Goal: Task Accomplishment & Management: Use online tool/utility

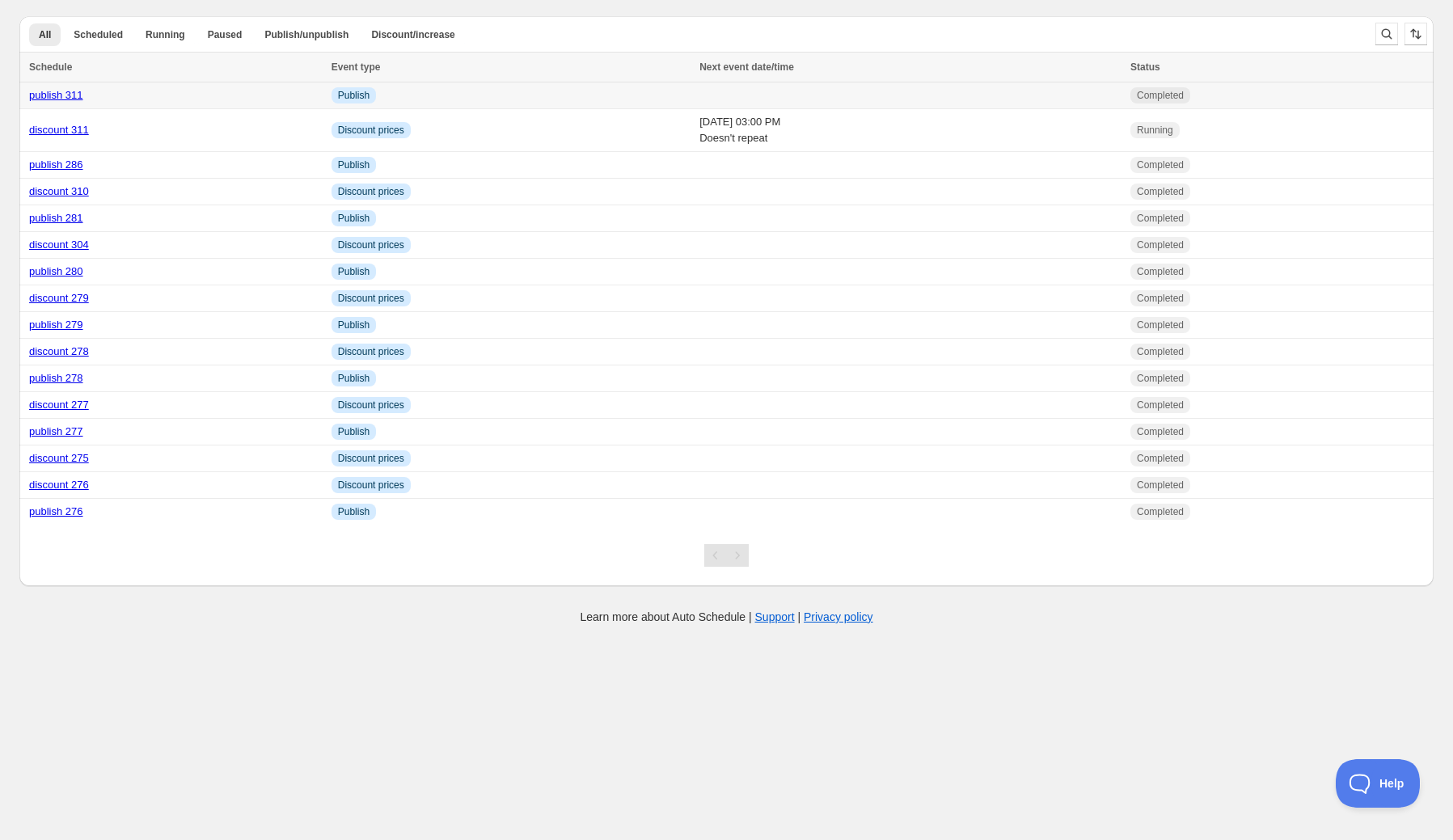
click at [68, 96] on link "publish 311" at bounding box center [56, 95] width 54 height 13
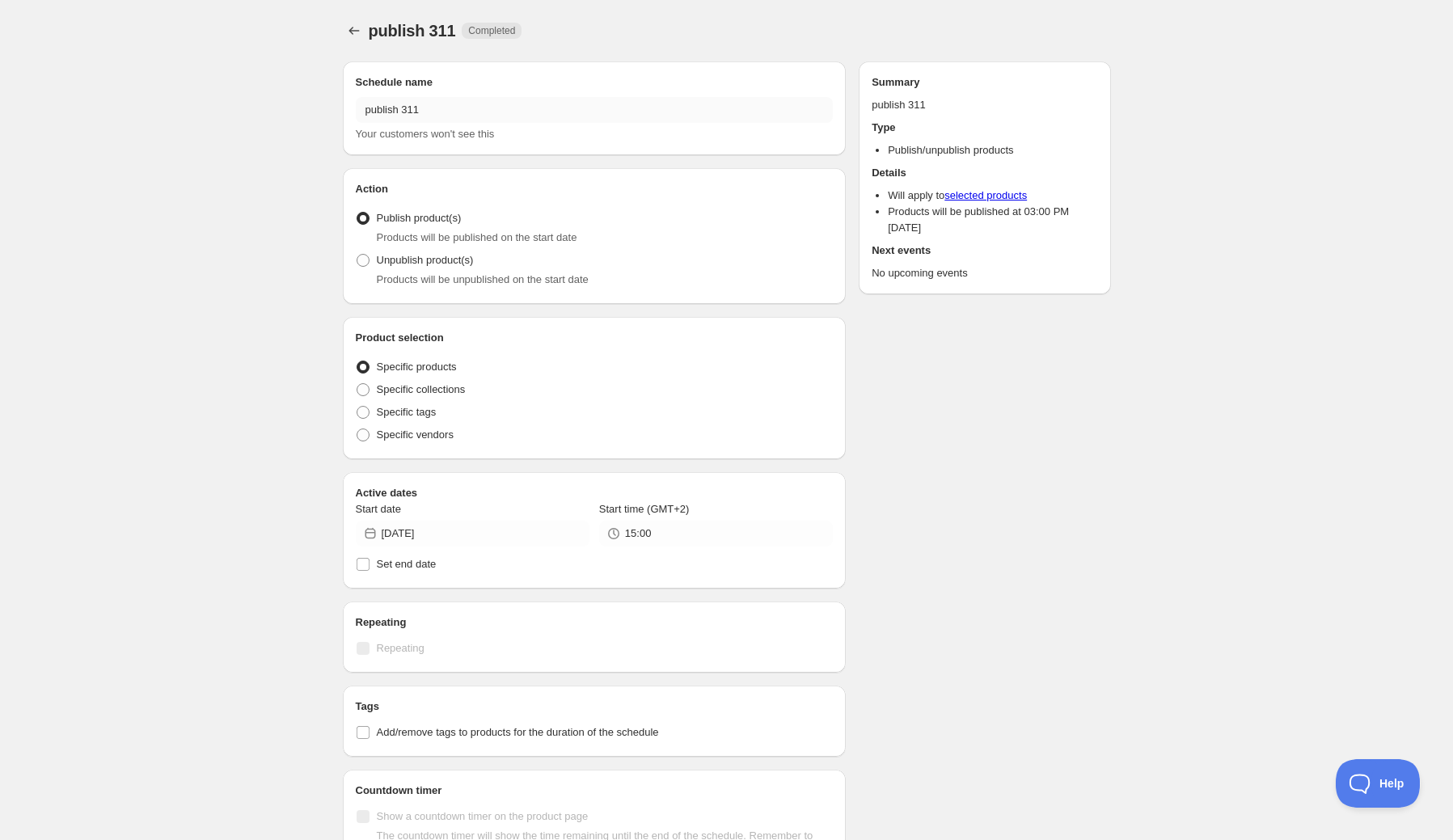
radio input "true"
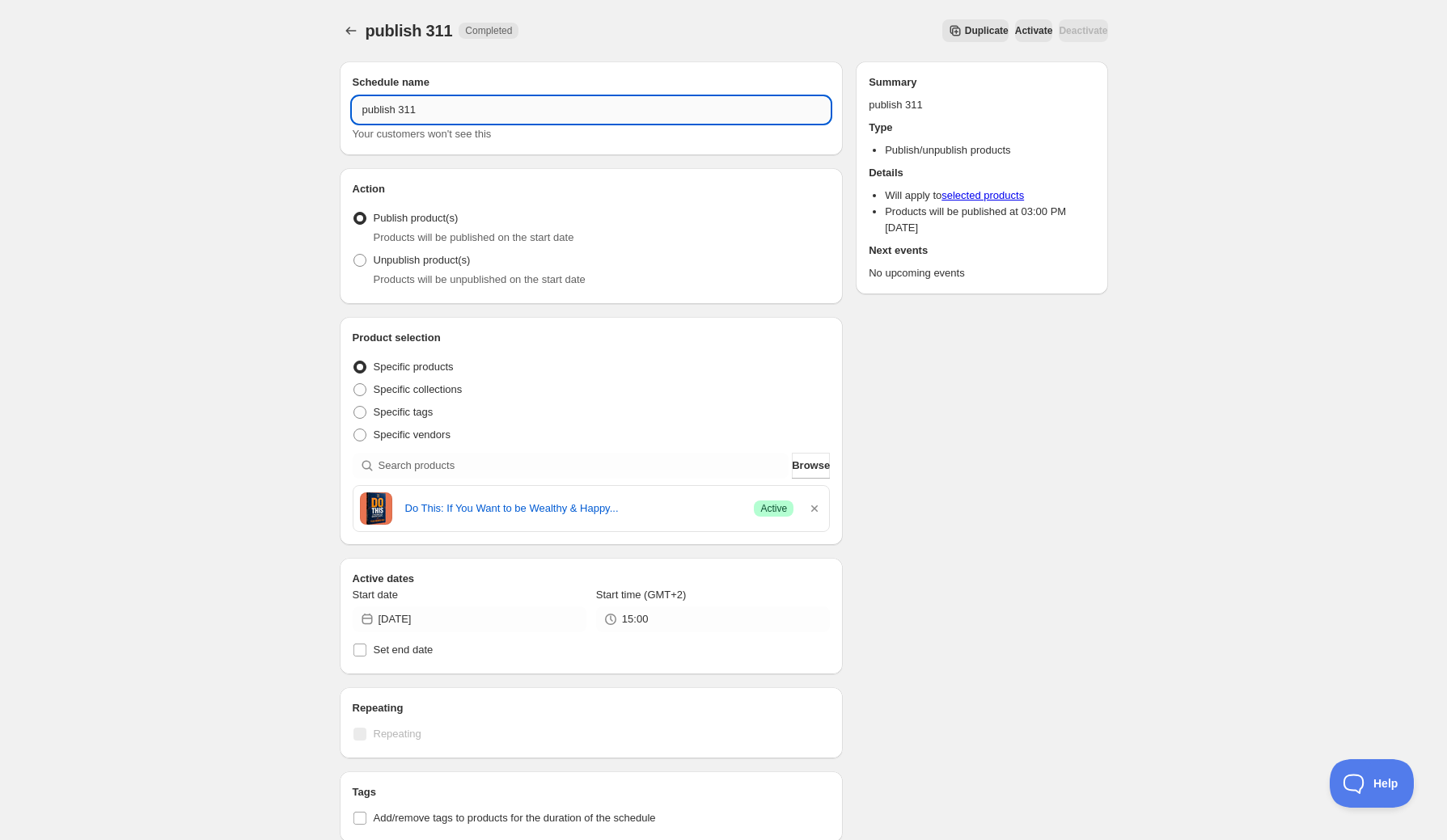
click at [415, 107] on input "publish 311" at bounding box center [591, 110] width 478 height 26
drag, startPoint x: 411, startPoint y: 107, endPoint x: 427, endPoint y: 108, distance: 16.0
click at [427, 108] on input "publish 311" at bounding box center [591, 110] width 478 height 26
type input "publish 312"
click at [815, 507] on icon "button" at bounding box center [814, 508] width 7 height 7
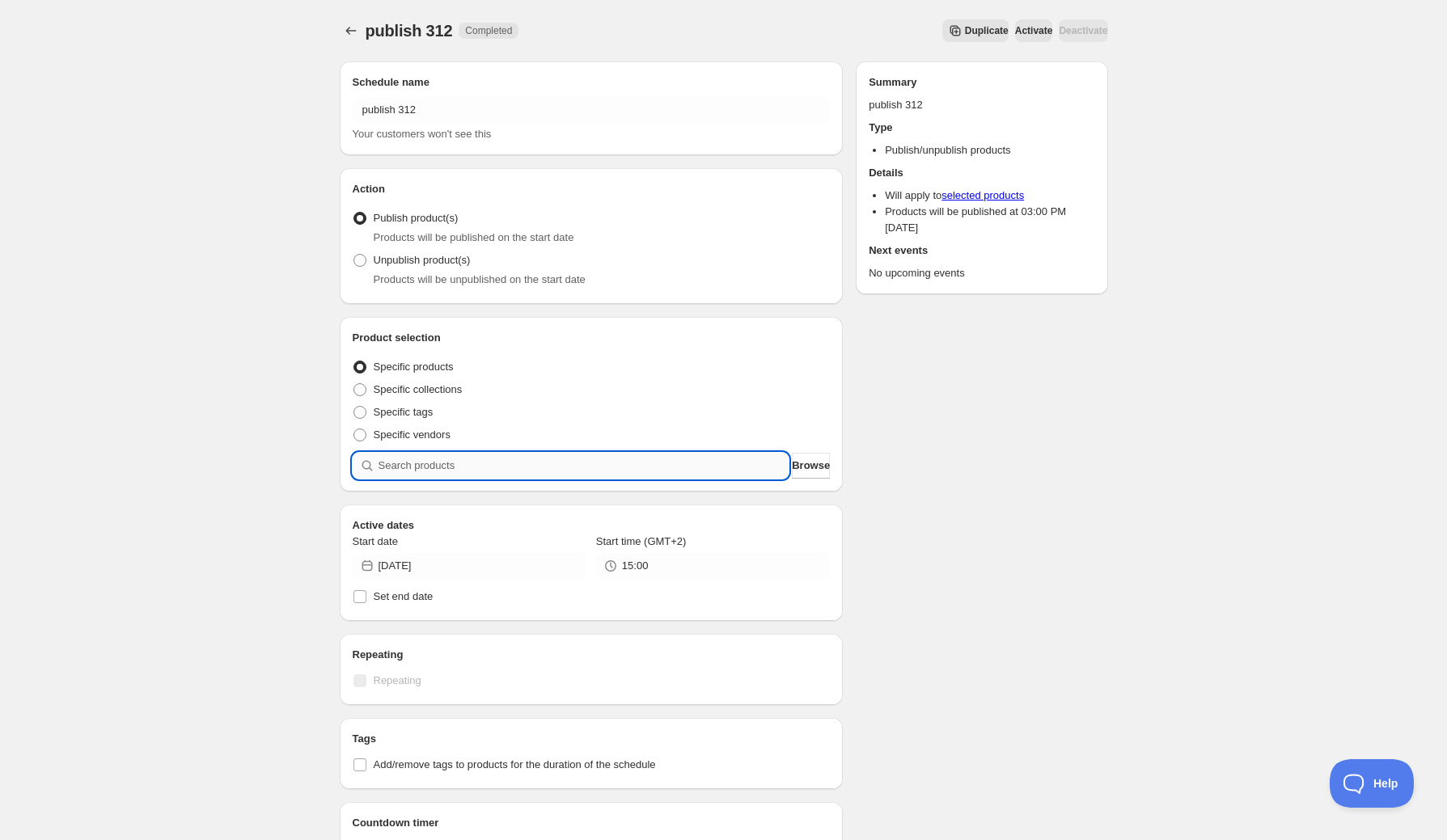
click at [637, 468] on input "search" at bounding box center [584, 465] width 411 height 26
type input "an"
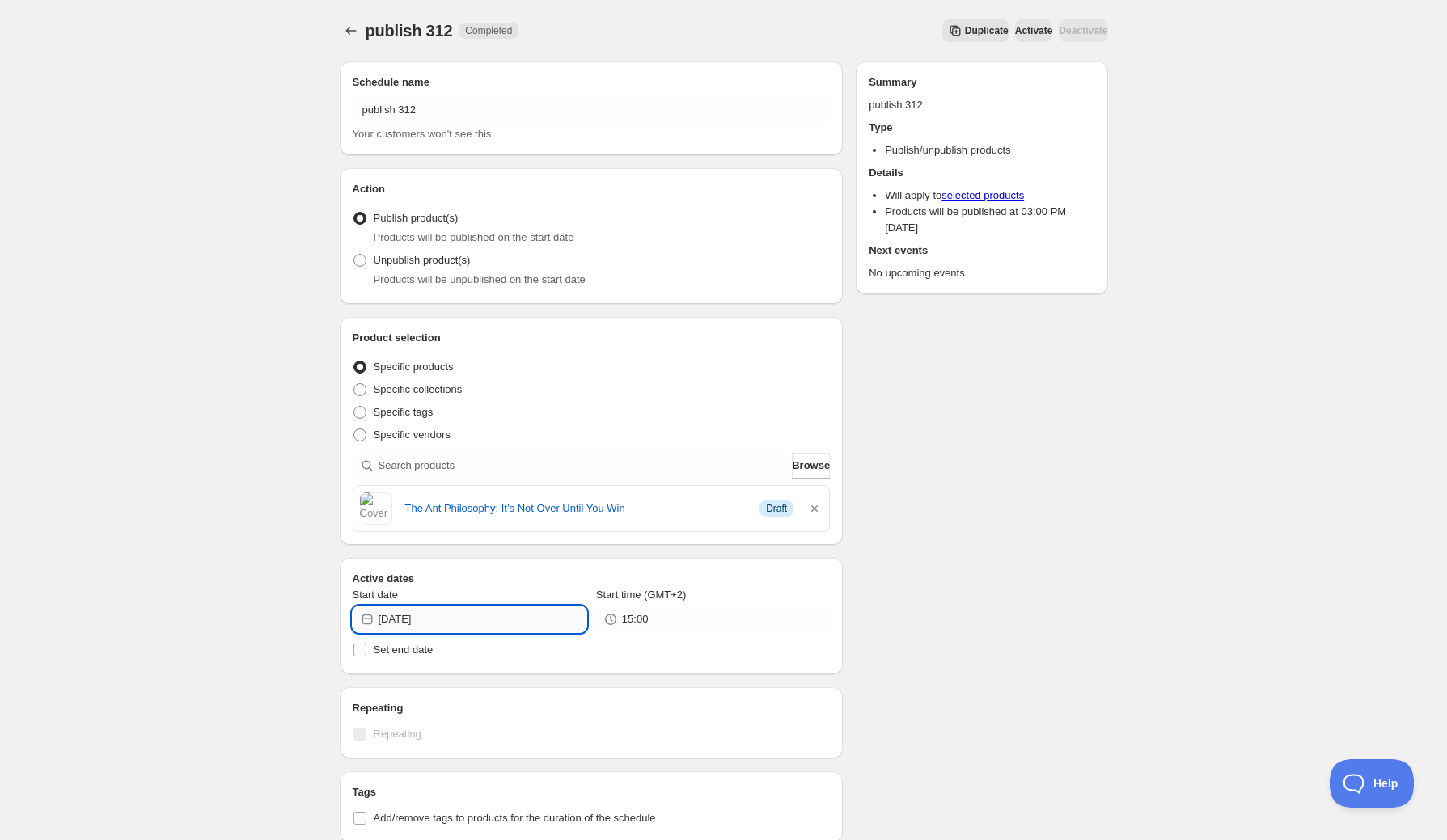
click at [509, 615] on input "2025-10-08" at bounding box center [481, 619] width 207 height 26
click at [500, 734] on span "9" at bounding box center [499, 732] width 17 height 13
type input "2025-10-09"
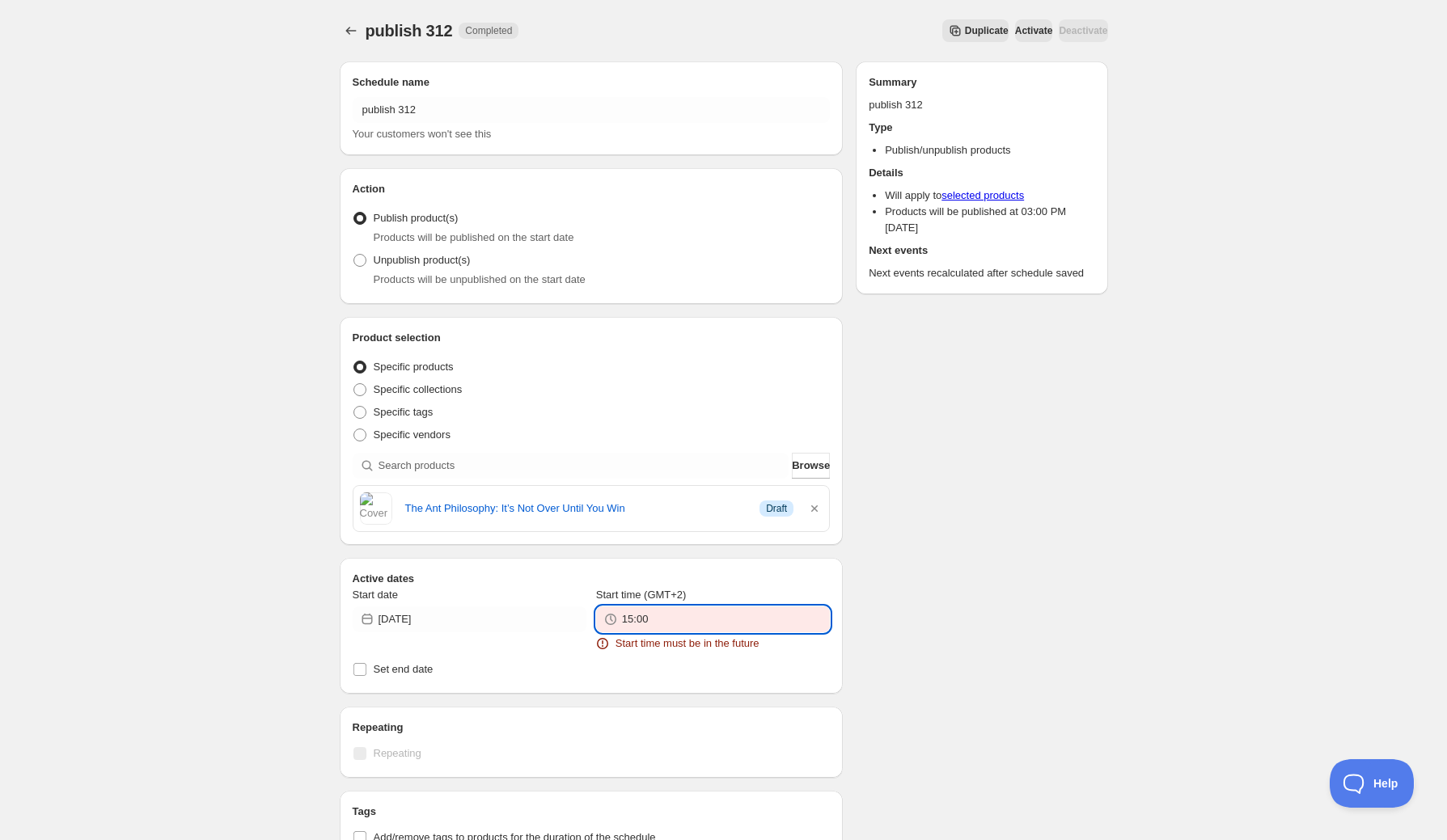
click at [649, 617] on input "15:00" at bounding box center [725, 619] width 207 height 26
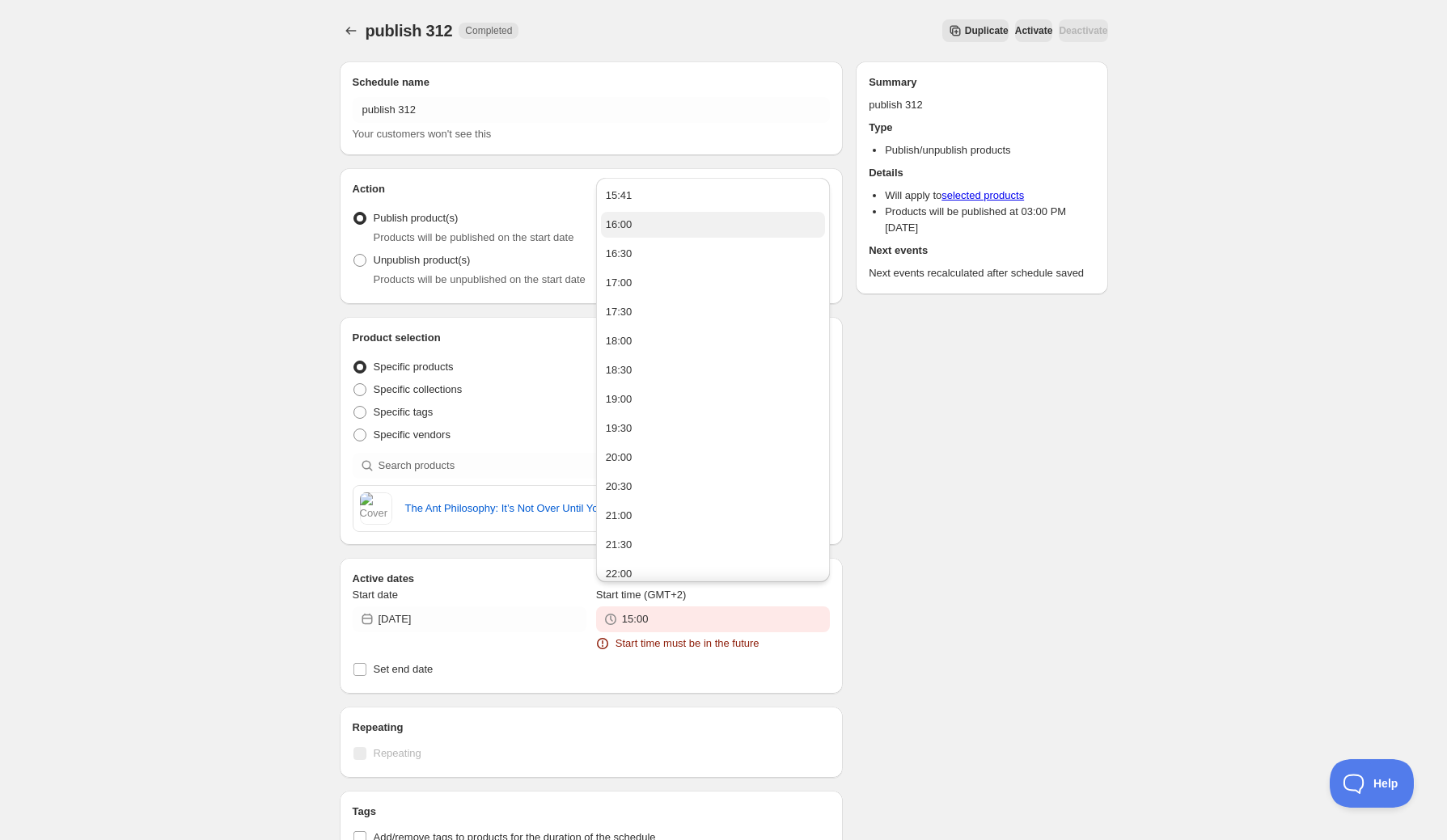
click at [672, 230] on button "16:00" at bounding box center [713, 225] width 224 height 26
type input "16:00"
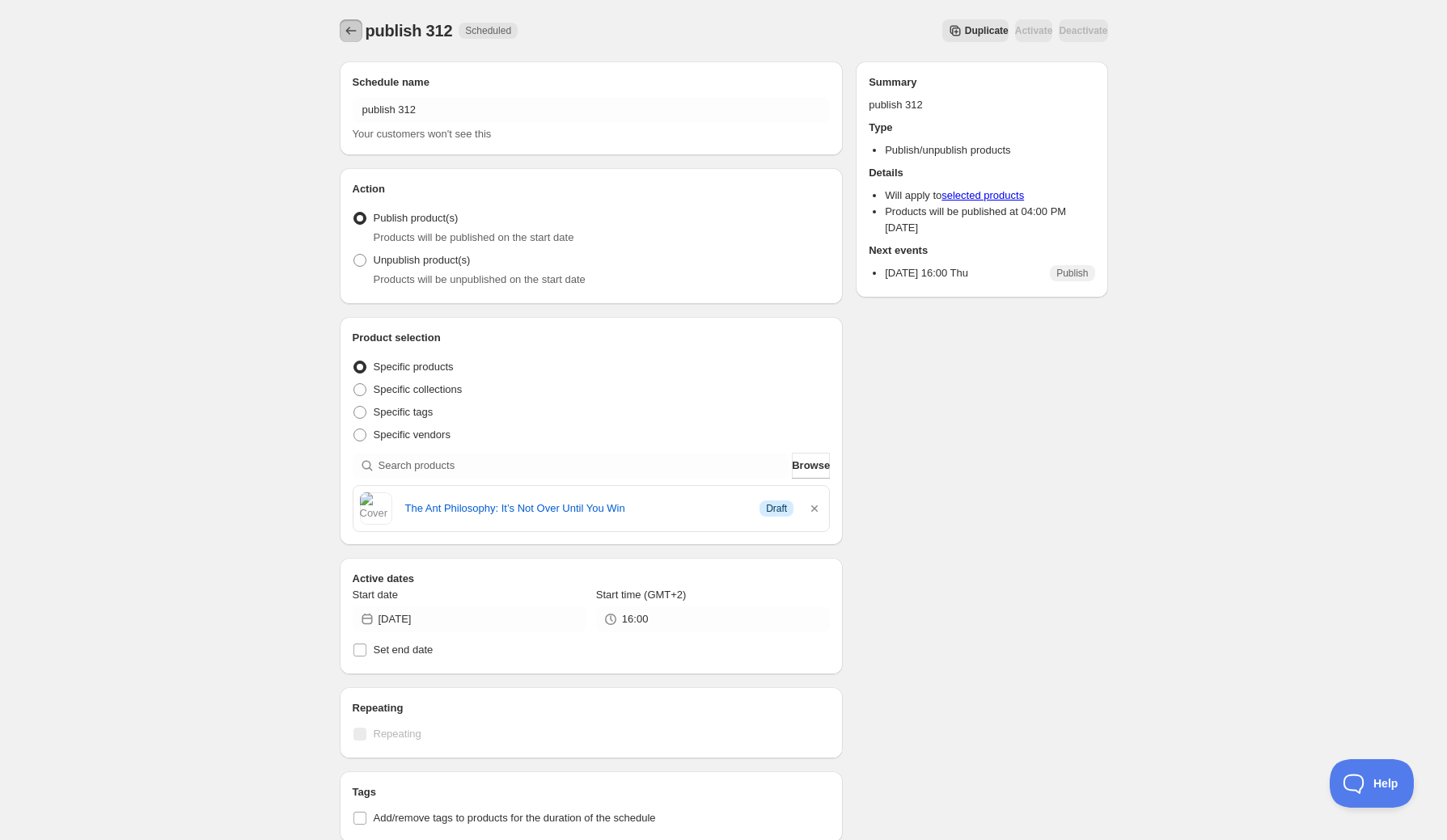
click at [347, 35] on icon "Schedules" at bounding box center [350, 30] width 16 height 16
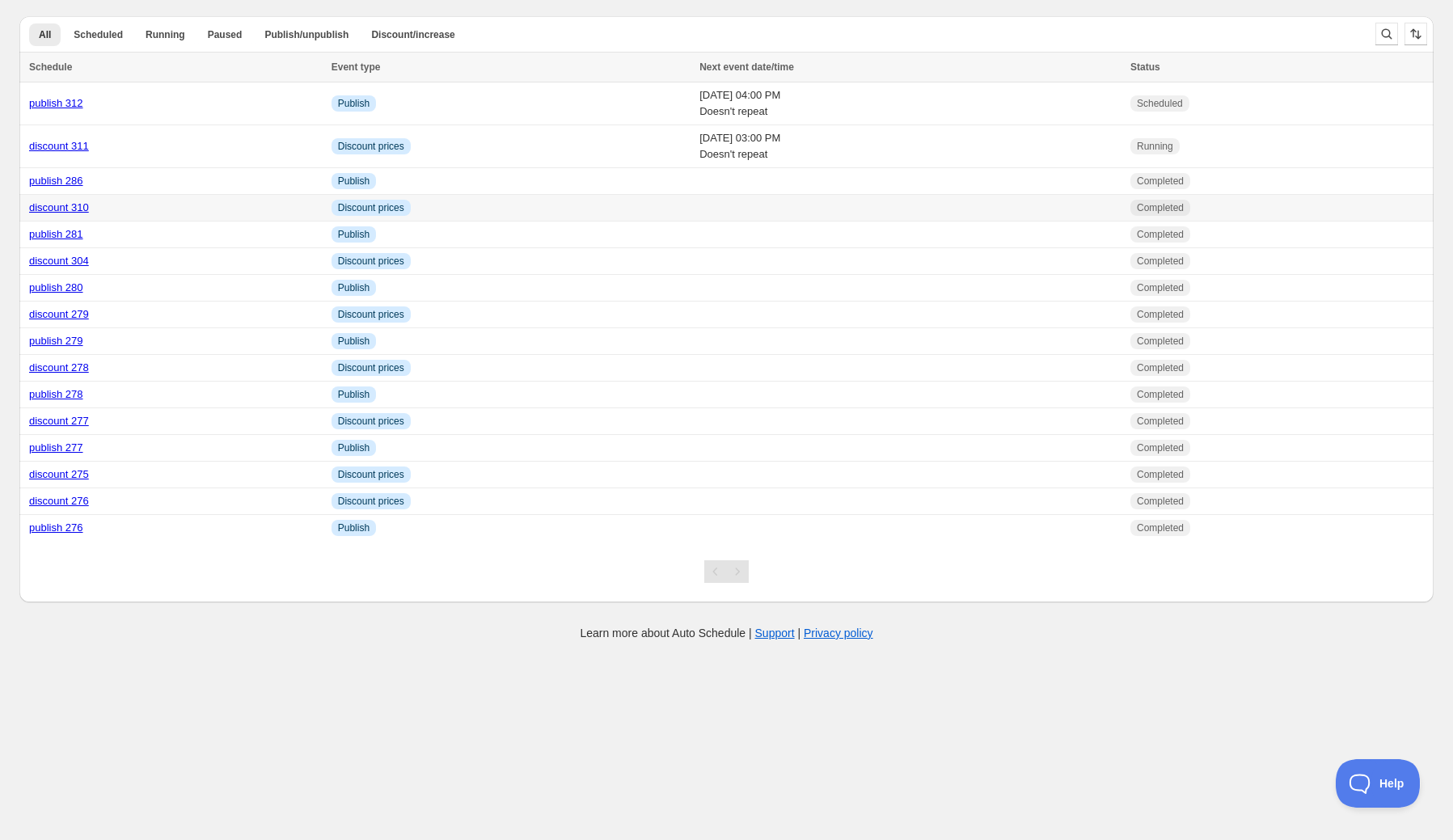
click at [72, 207] on link "discount 310" at bounding box center [59, 207] width 60 height 13
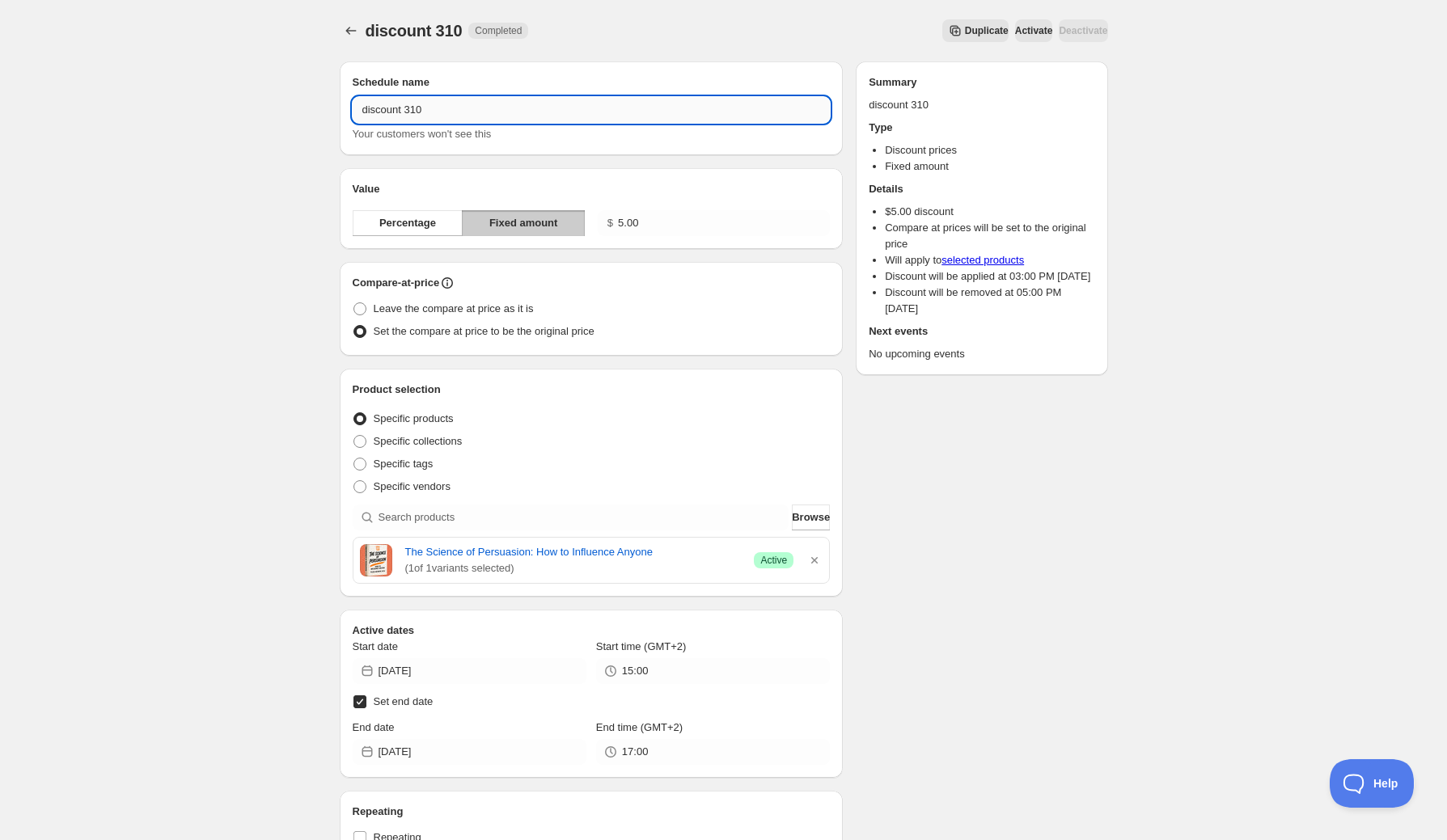
drag, startPoint x: 415, startPoint y: 111, endPoint x: 440, endPoint y: 111, distance: 25.0
click at [432, 109] on input "discount 310" at bounding box center [591, 110] width 478 height 26
type input "discount 312"
click at [811, 559] on icon "button" at bounding box center [814, 560] width 16 height 16
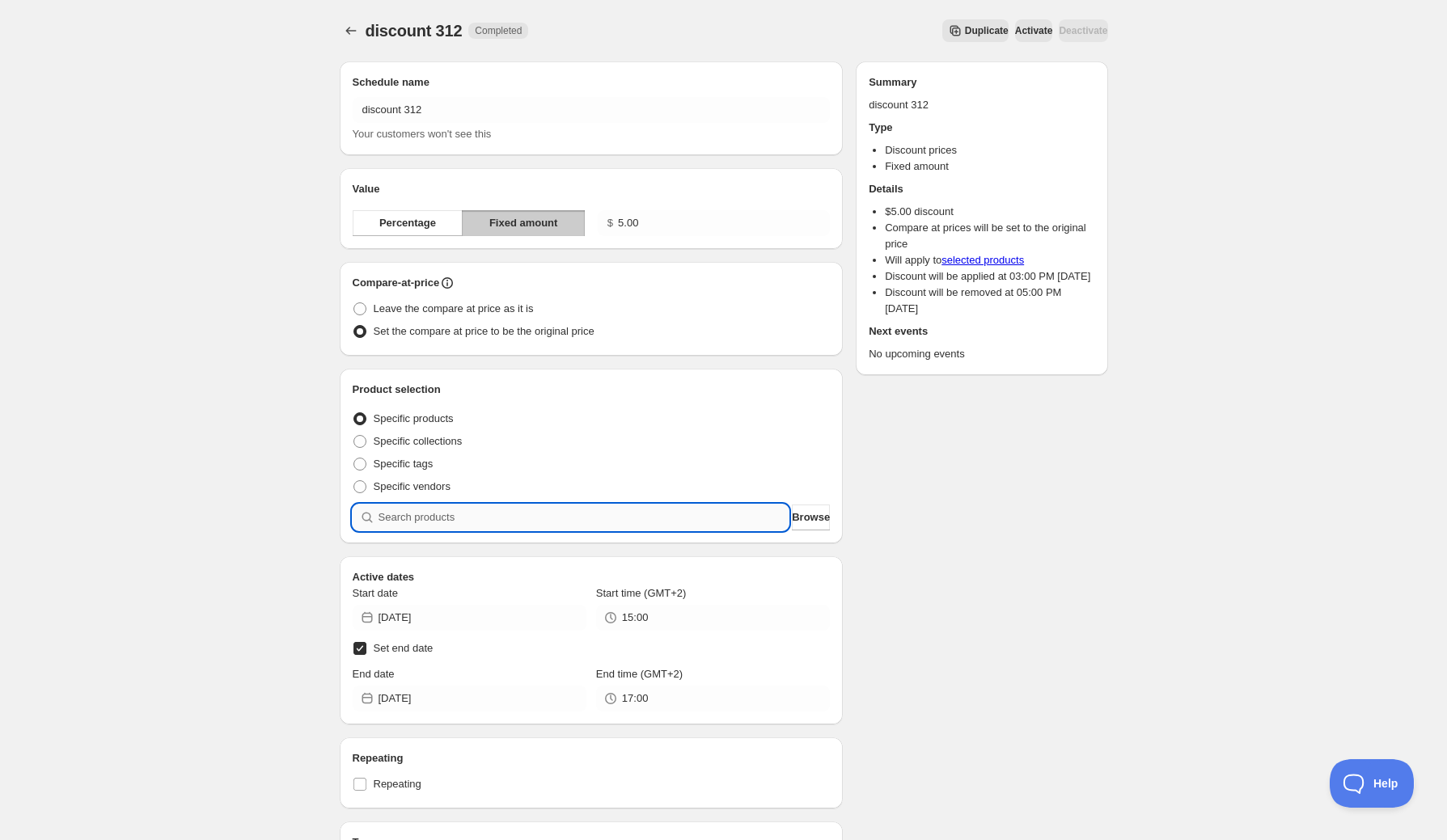
click at [505, 523] on input "search" at bounding box center [584, 517] width 411 height 26
type input "a"
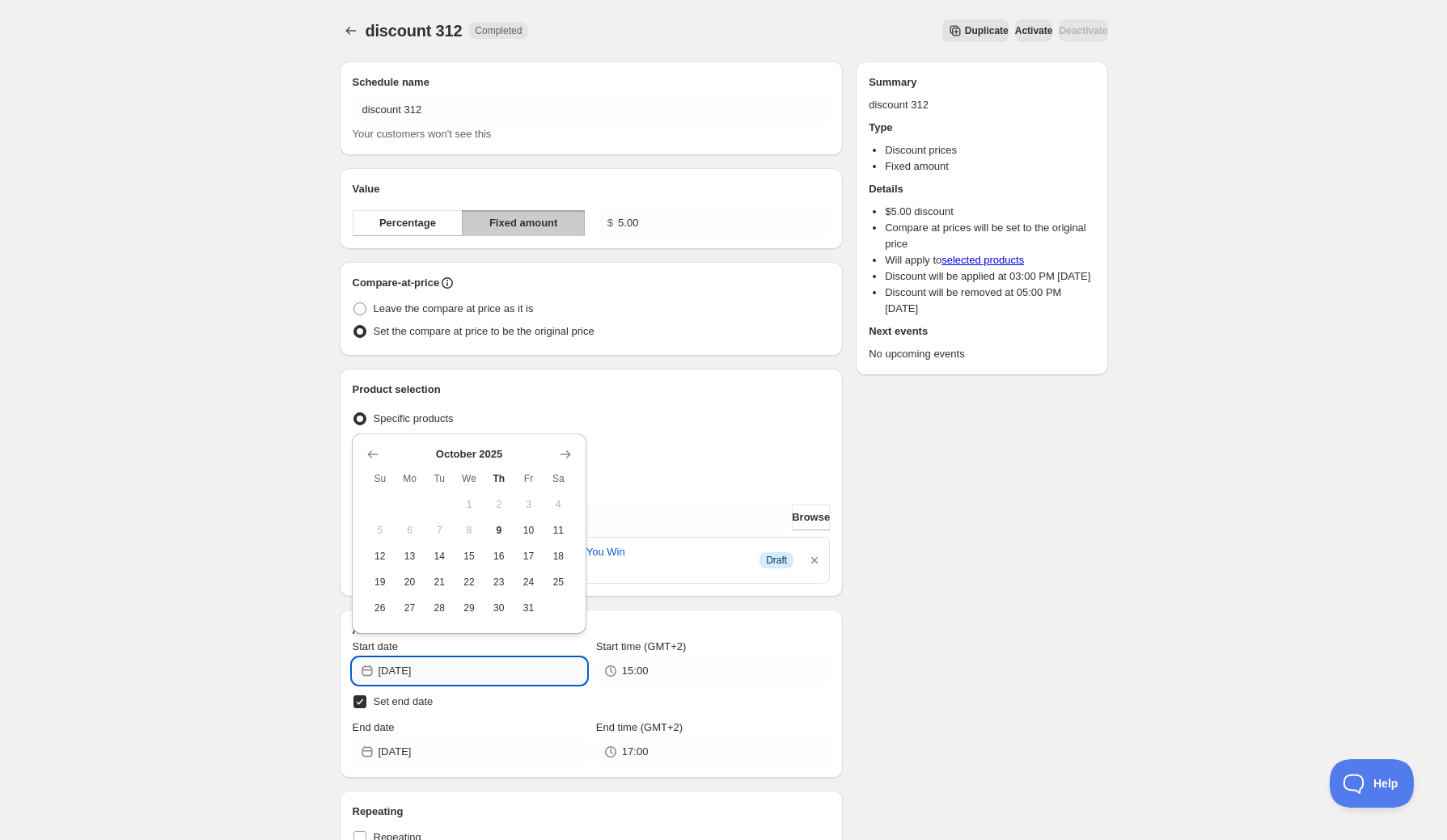
click at [517, 674] on input "2025-10-07" at bounding box center [481, 670] width 207 height 26
click at [505, 532] on span "9" at bounding box center [499, 529] width 17 height 13
type input "2025-10-09"
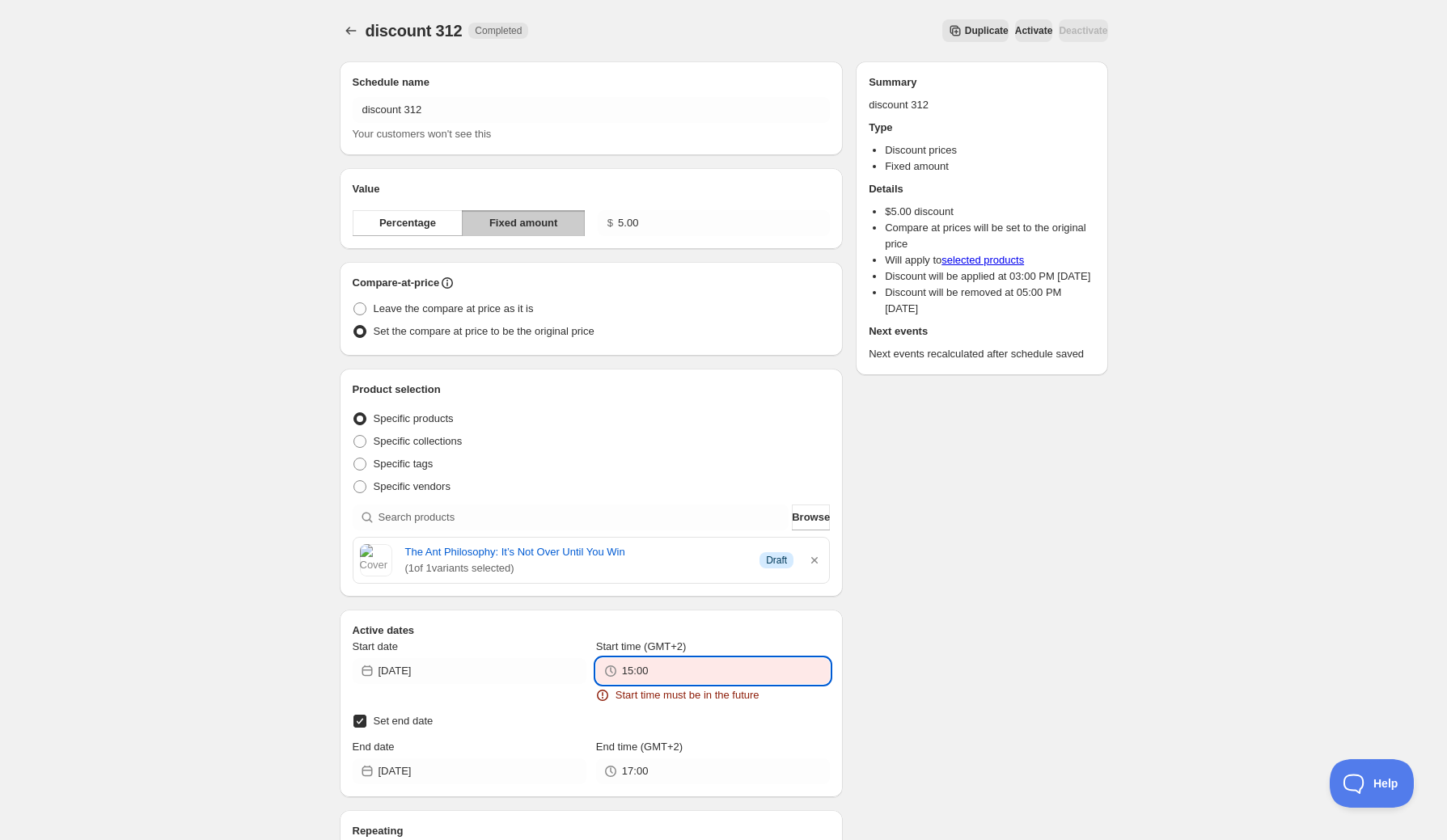
click at [645, 669] on input "15:00" at bounding box center [725, 670] width 207 height 26
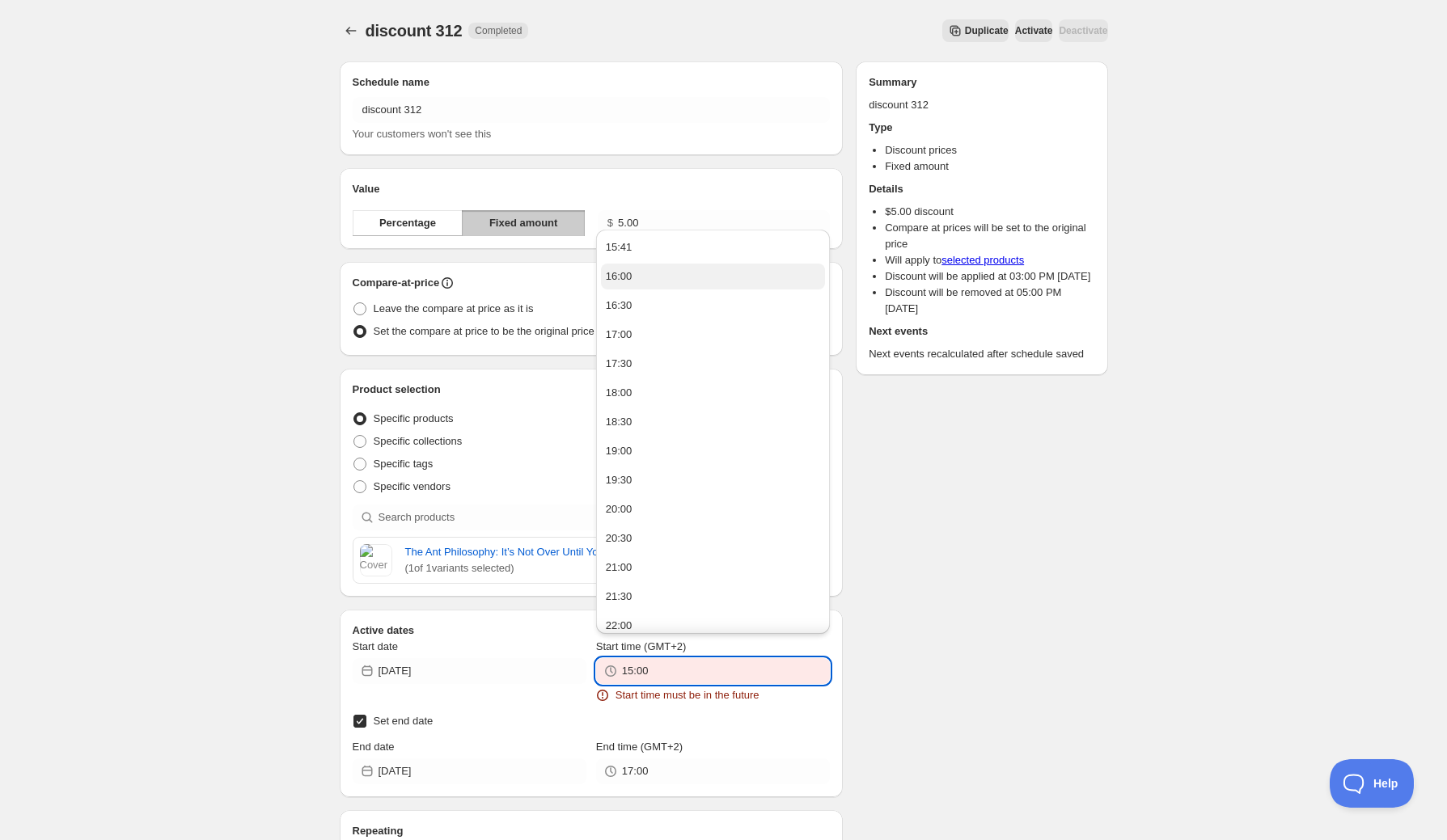
click at [635, 279] on button "16:00" at bounding box center [713, 276] width 224 height 26
type input "16:00"
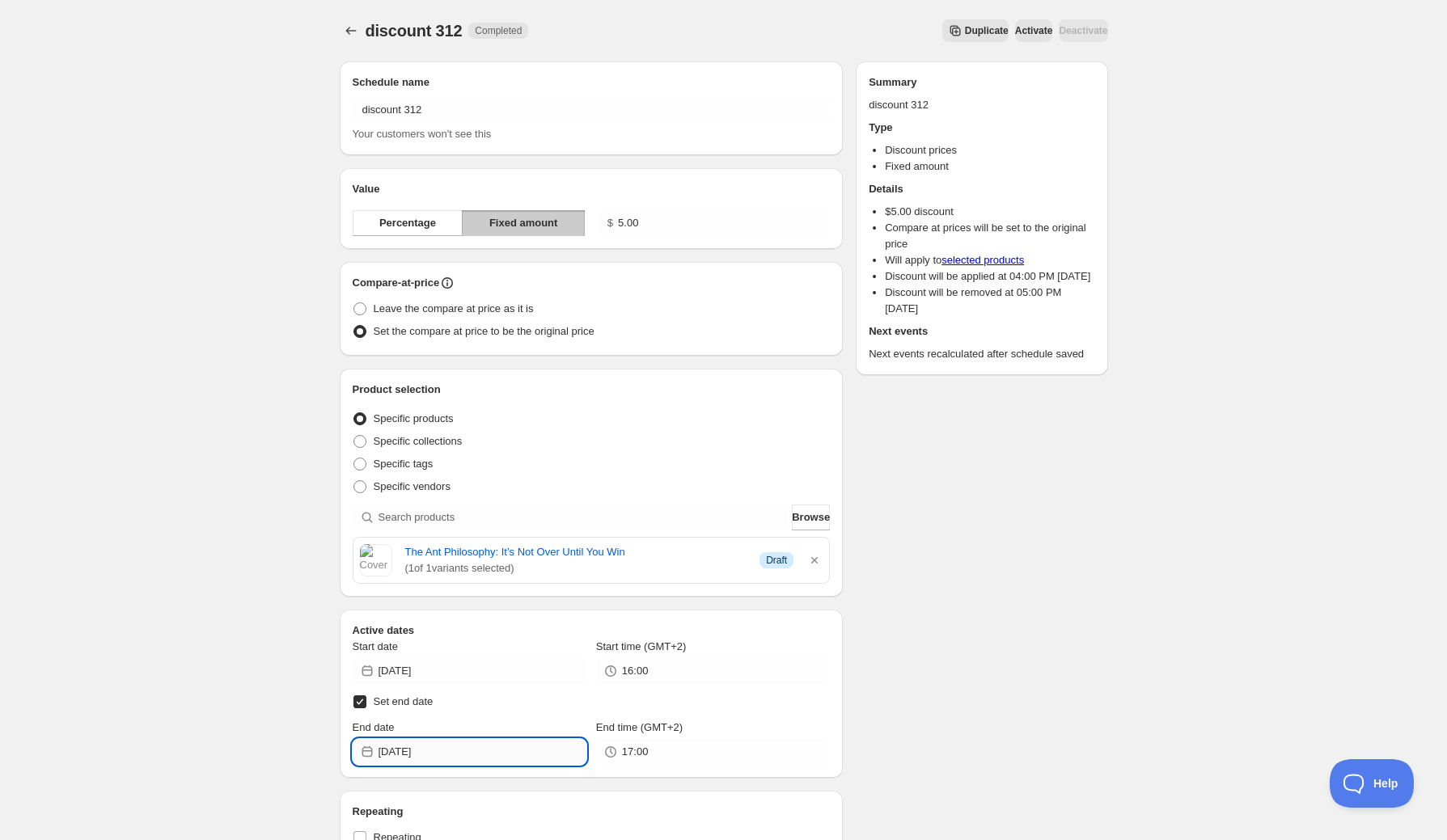
click at [511, 741] on input "2025-10-09" at bounding box center [481, 751] width 207 height 26
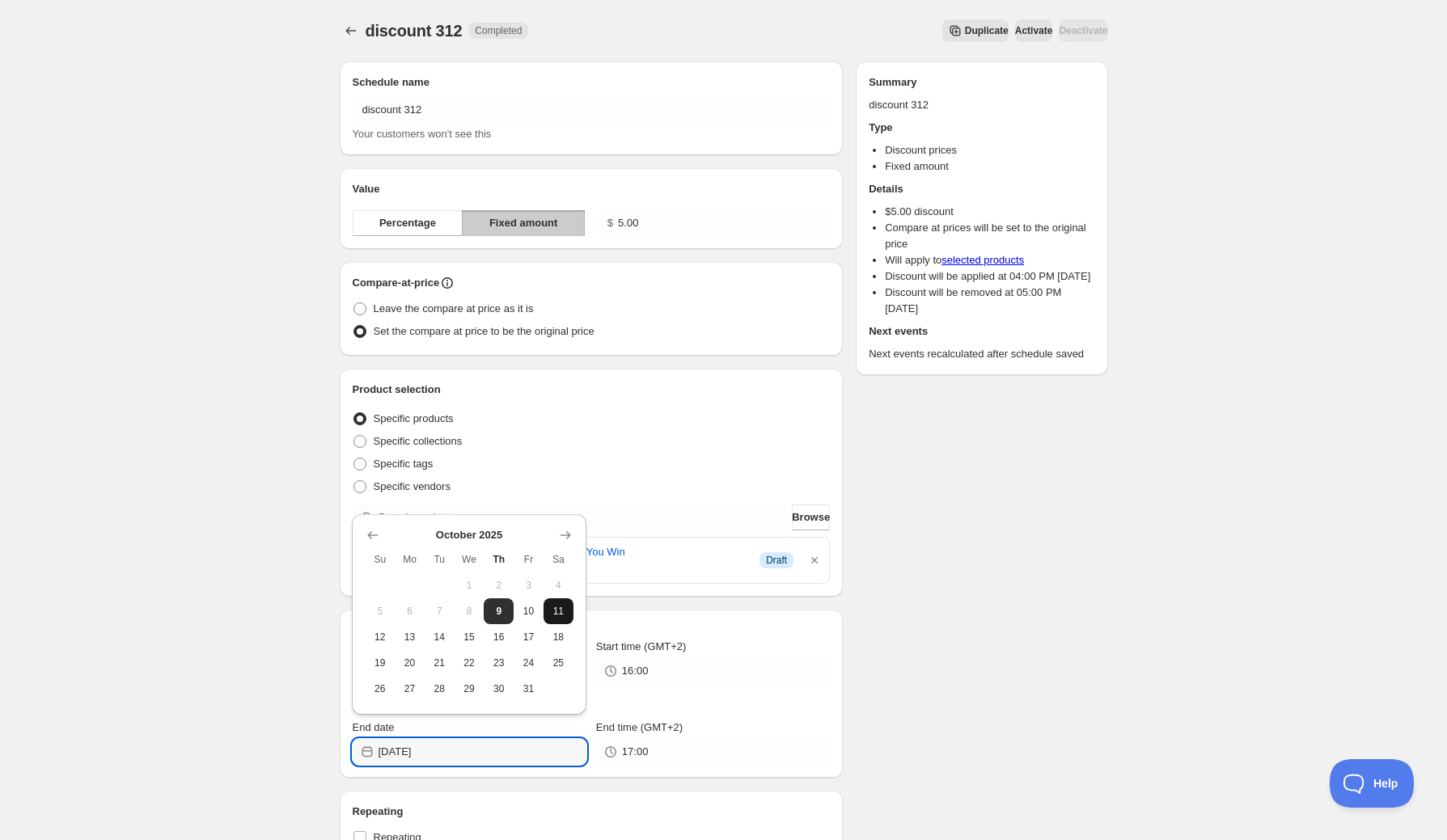
click at [553, 613] on span "11" at bounding box center [559, 610] width 17 height 13
type input "2025-10-11"
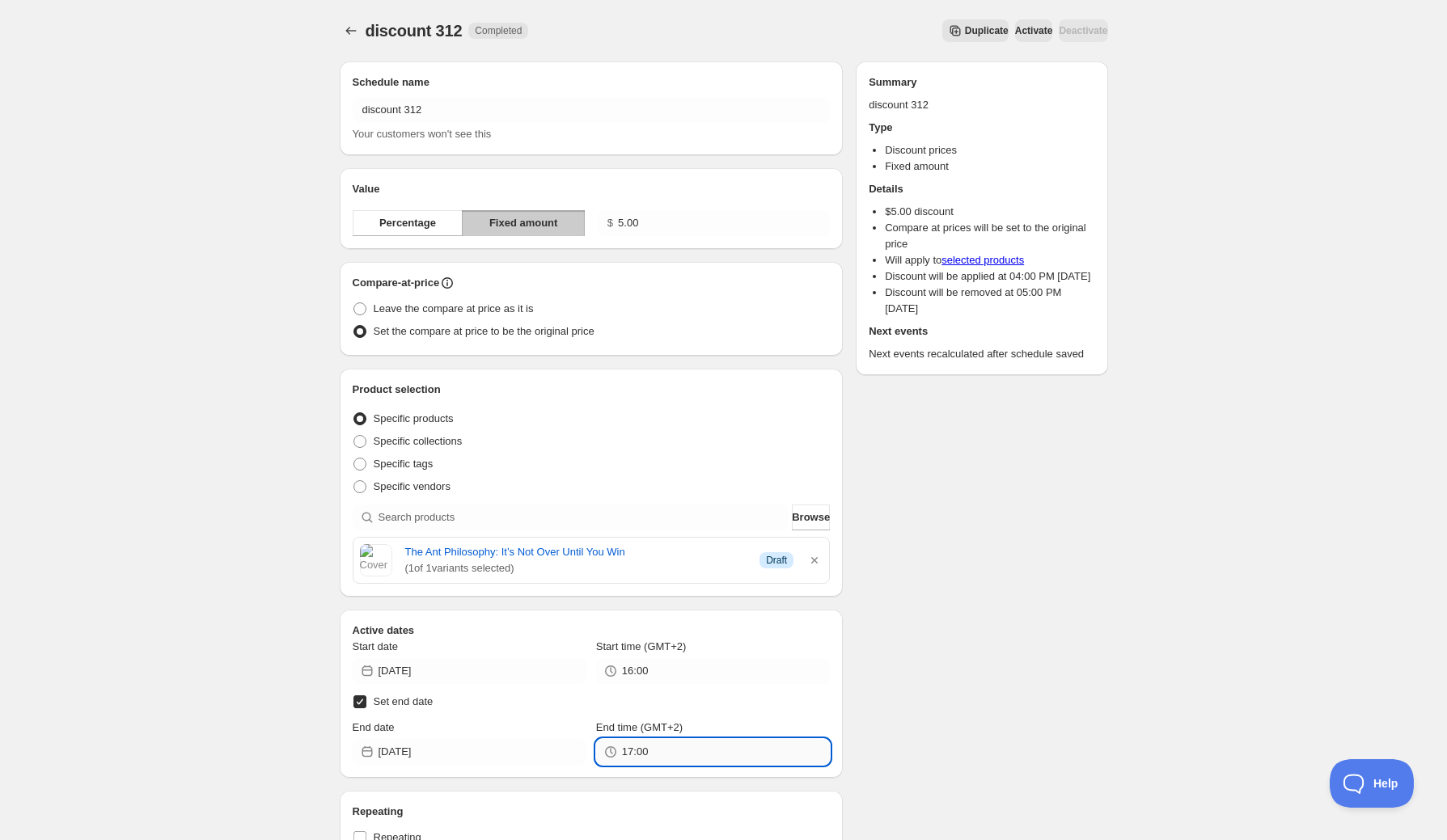
click at [649, 748] on input "17:00" at bounding box center [725, 751] width 207 height 26
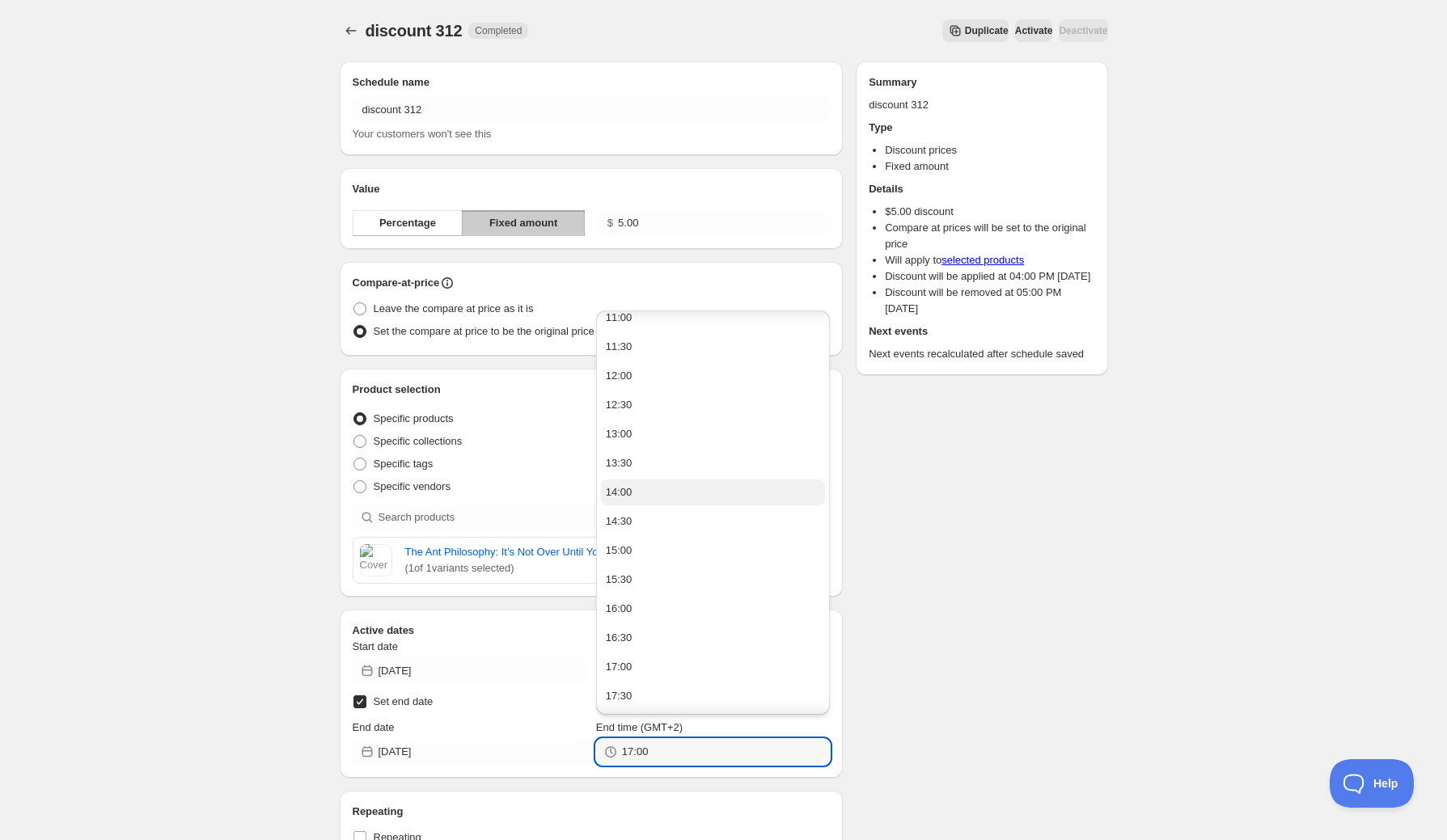
scroll to position [712, 0]
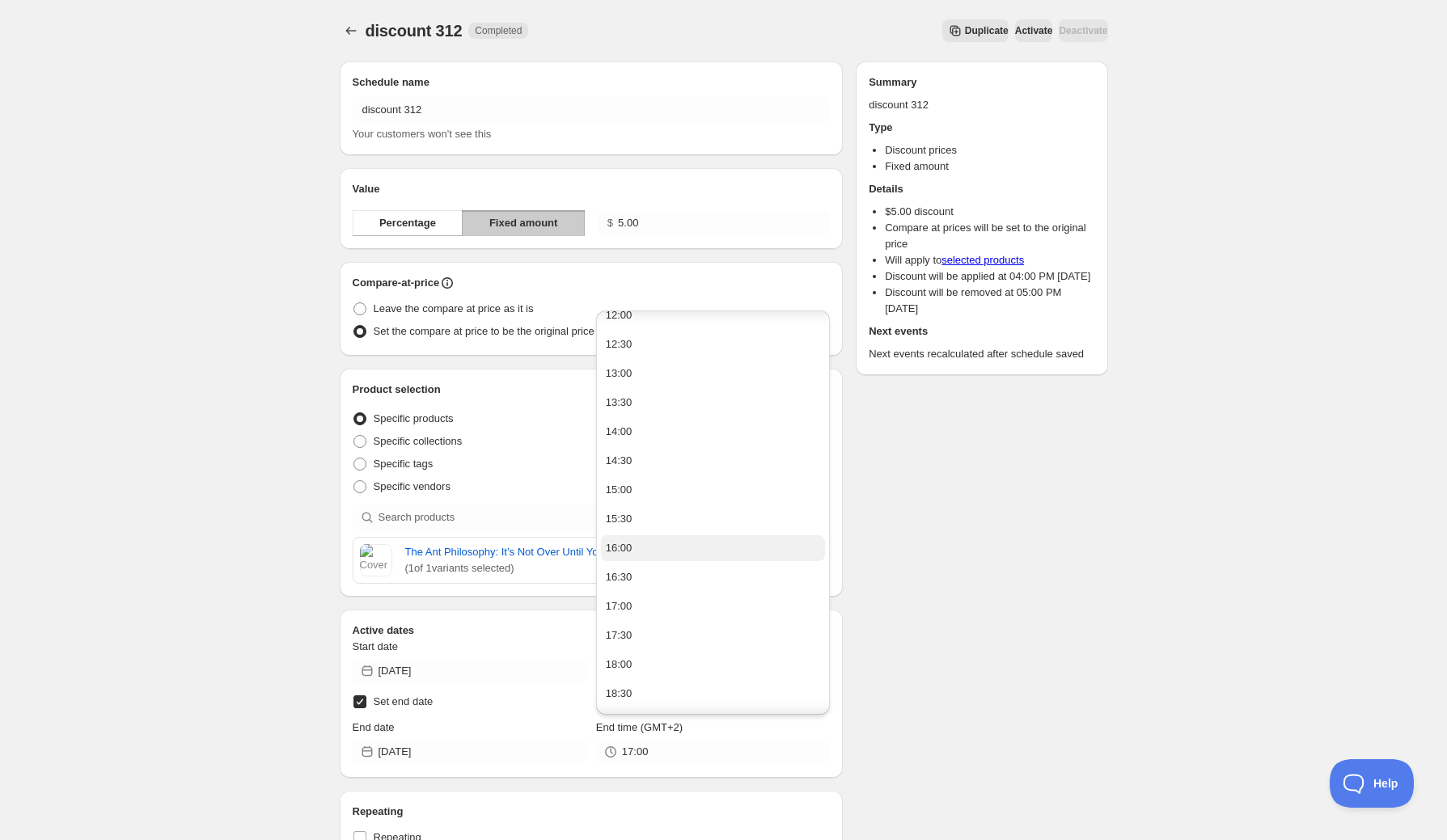
click at [642, 542] on button "16:00" at bounding box center [713, 548] width 224 height 26
type input "16:00"
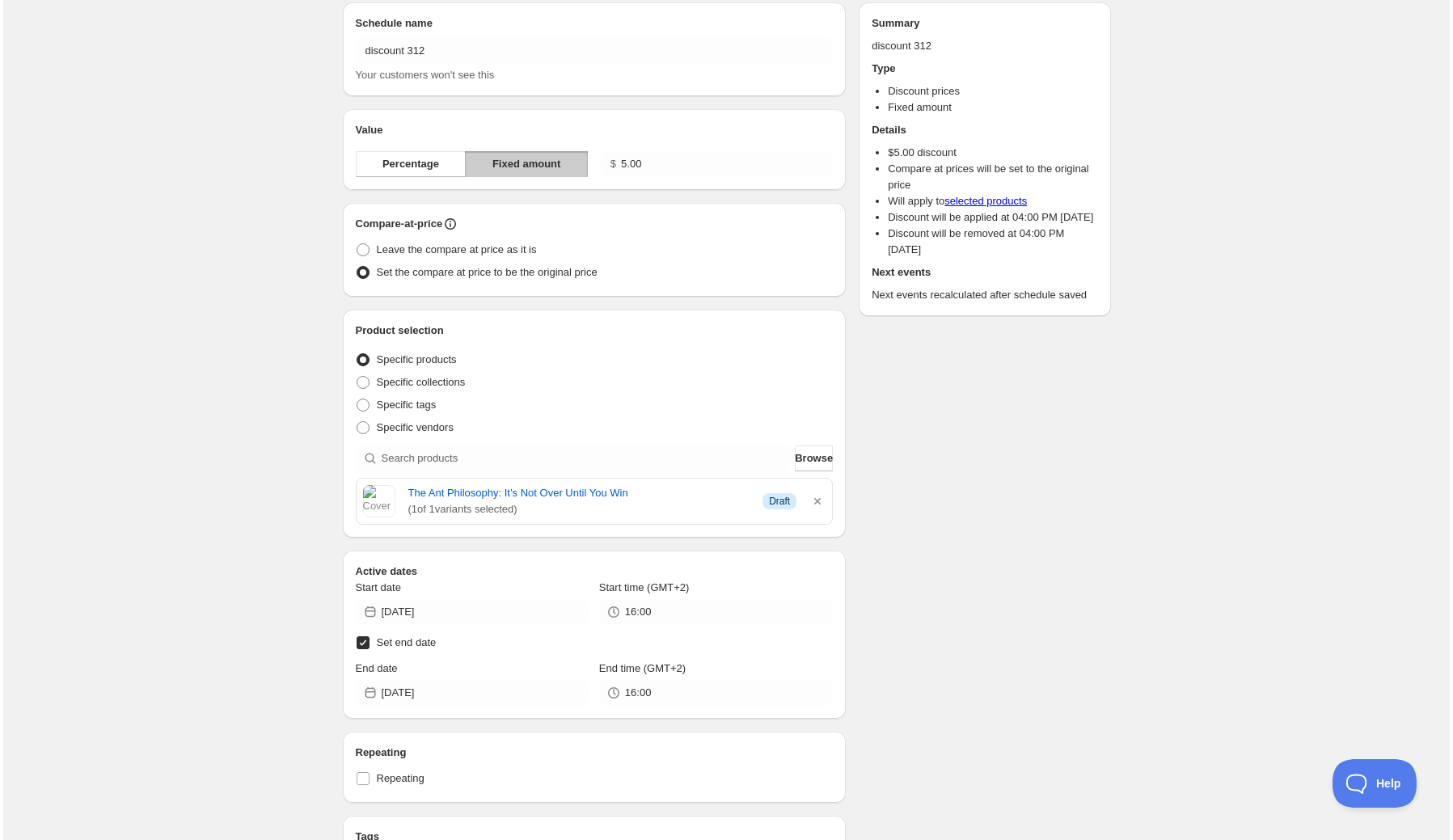
scroll to position [0, 0]
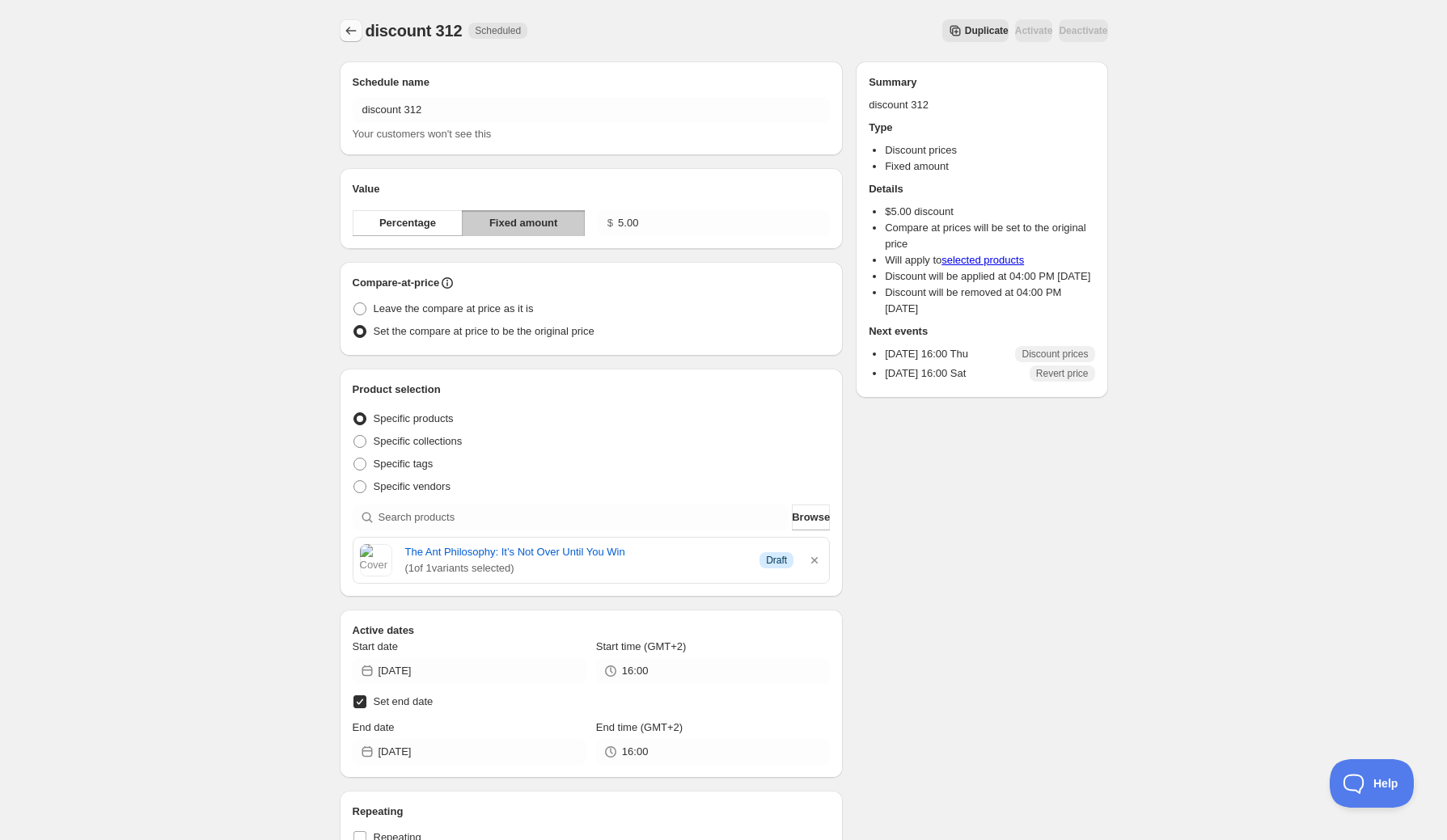
click at [352, 32] on icon "Schedules" at bounding box center [350, 30] width 16 height 16
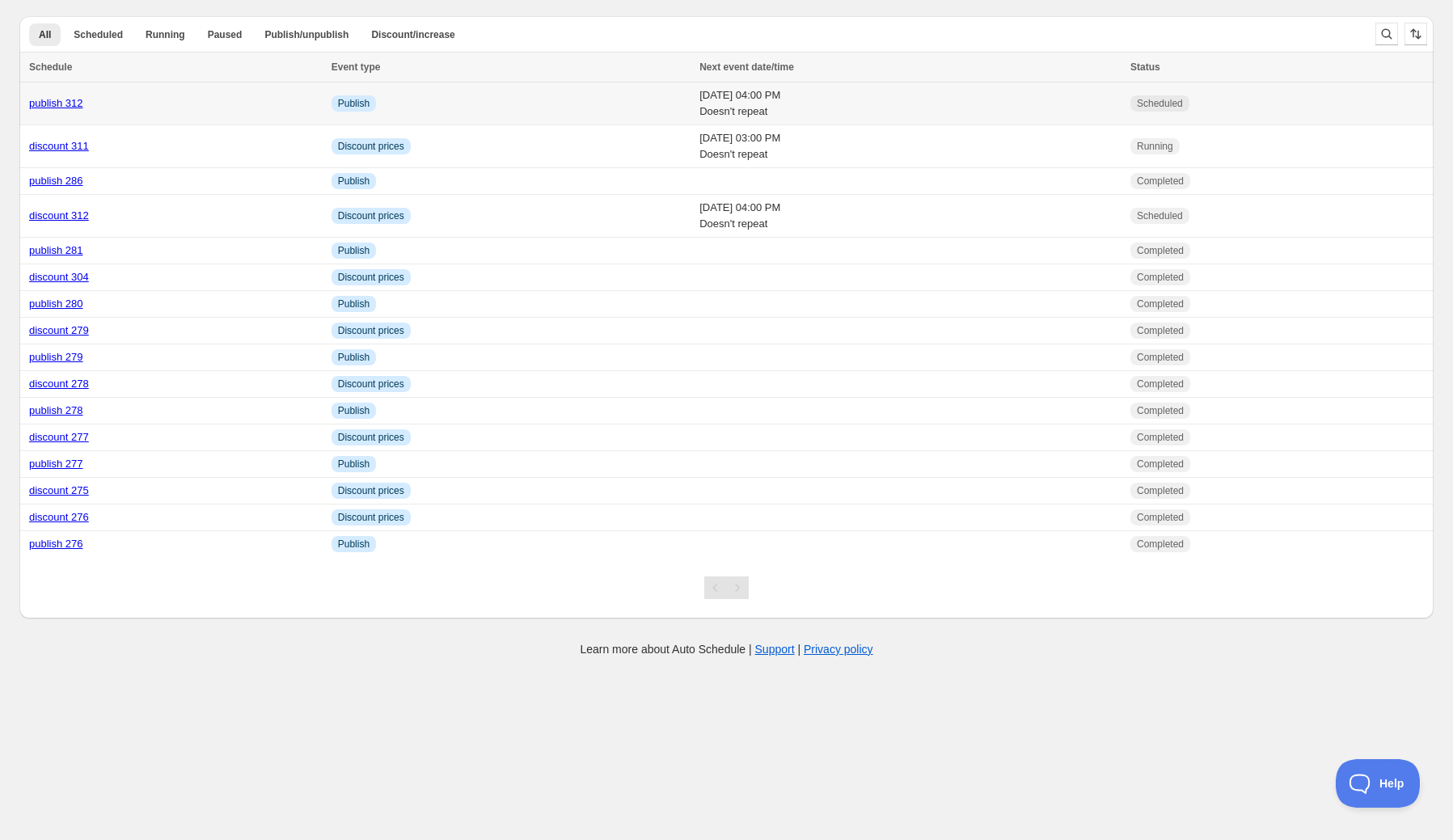
click at [46, 102] on link "publish 312" at bounding box center [56, 103] width 54 height 13
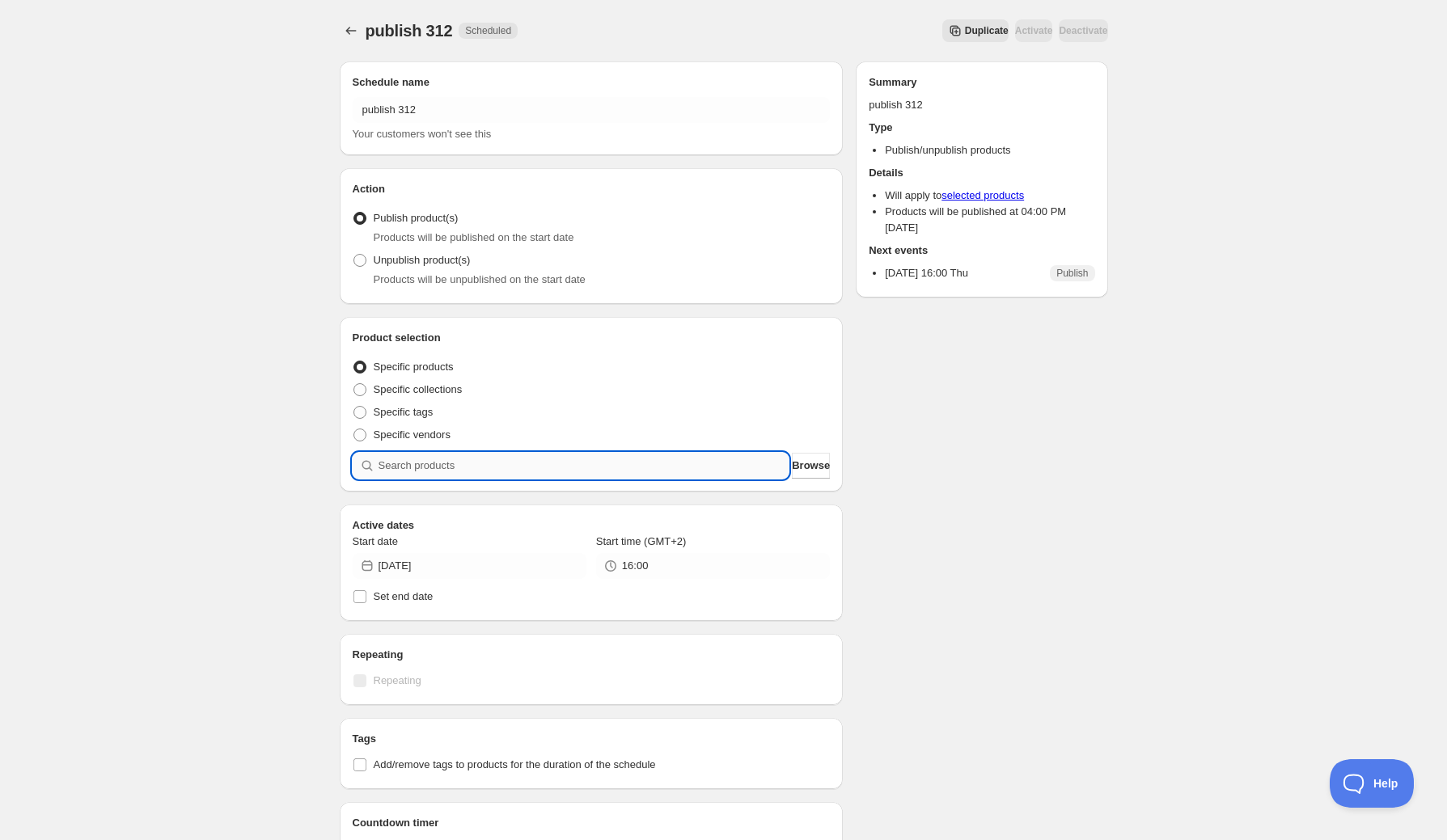
click at [488, 463] on input "search" at bounding box center [584, 465] width 411 height 26
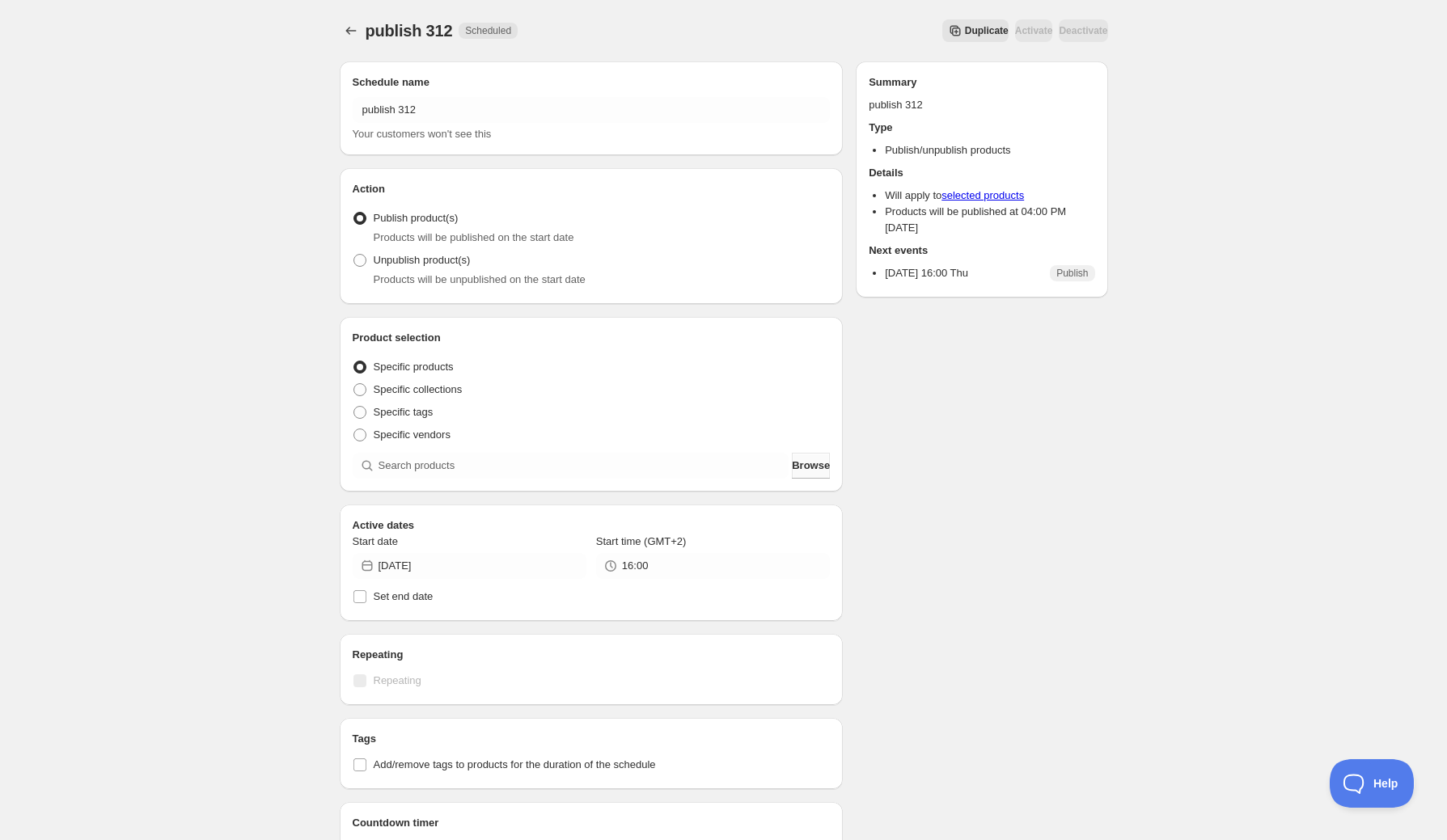
click at [798, 466] on span "Browse" at bounding box center [810, 465] width 38 height 16
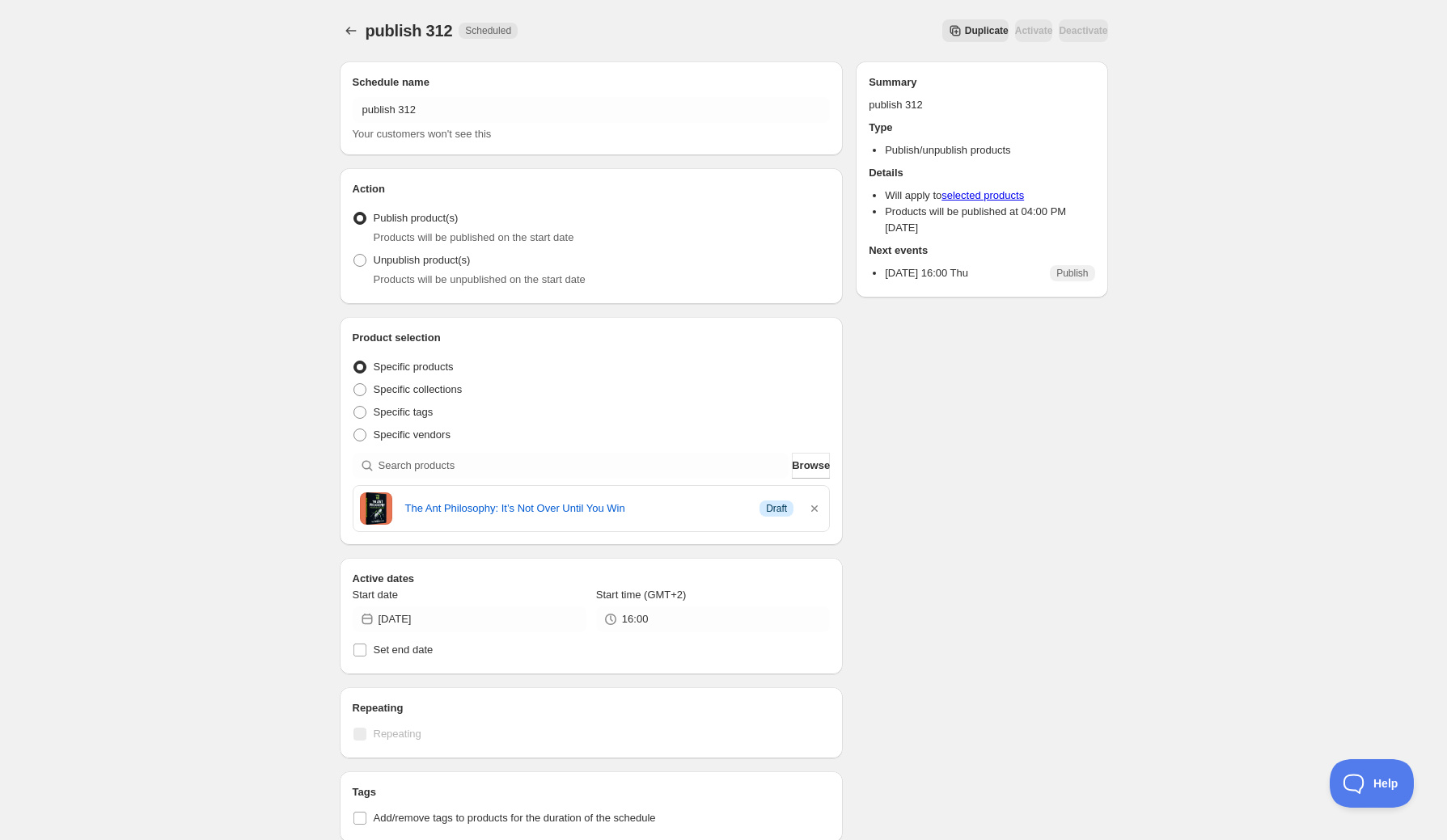
click at [346, 28] on icon "Schedules" at bounding box center [350, 30] width 16 height 16
click at [349, 27] on icon "Schedules" at bounding box center [350, 30] width 16 height 16
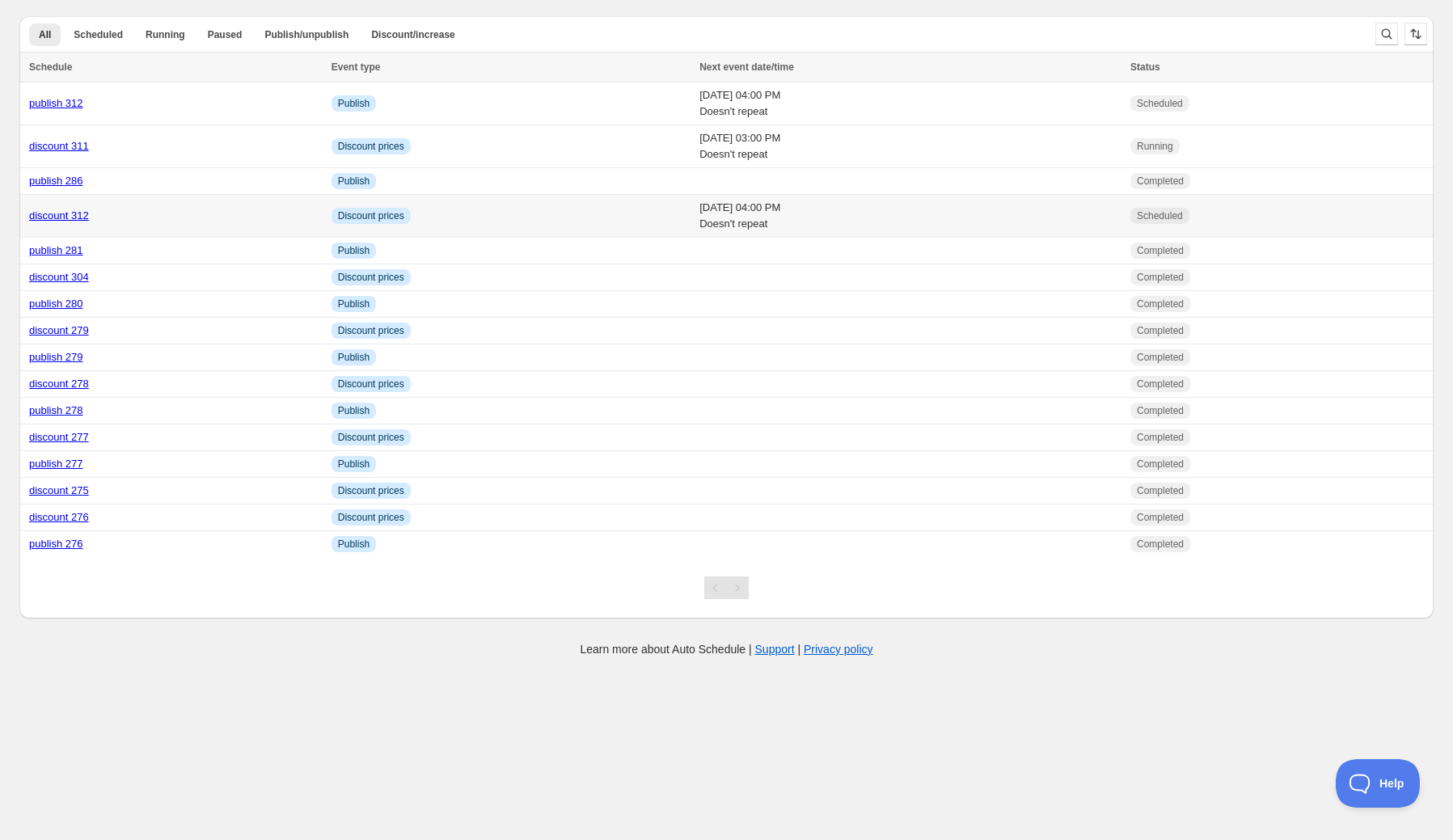
click at [67, 215] on link "discount 312" at bounding box center [59, 215] width 60 height 13
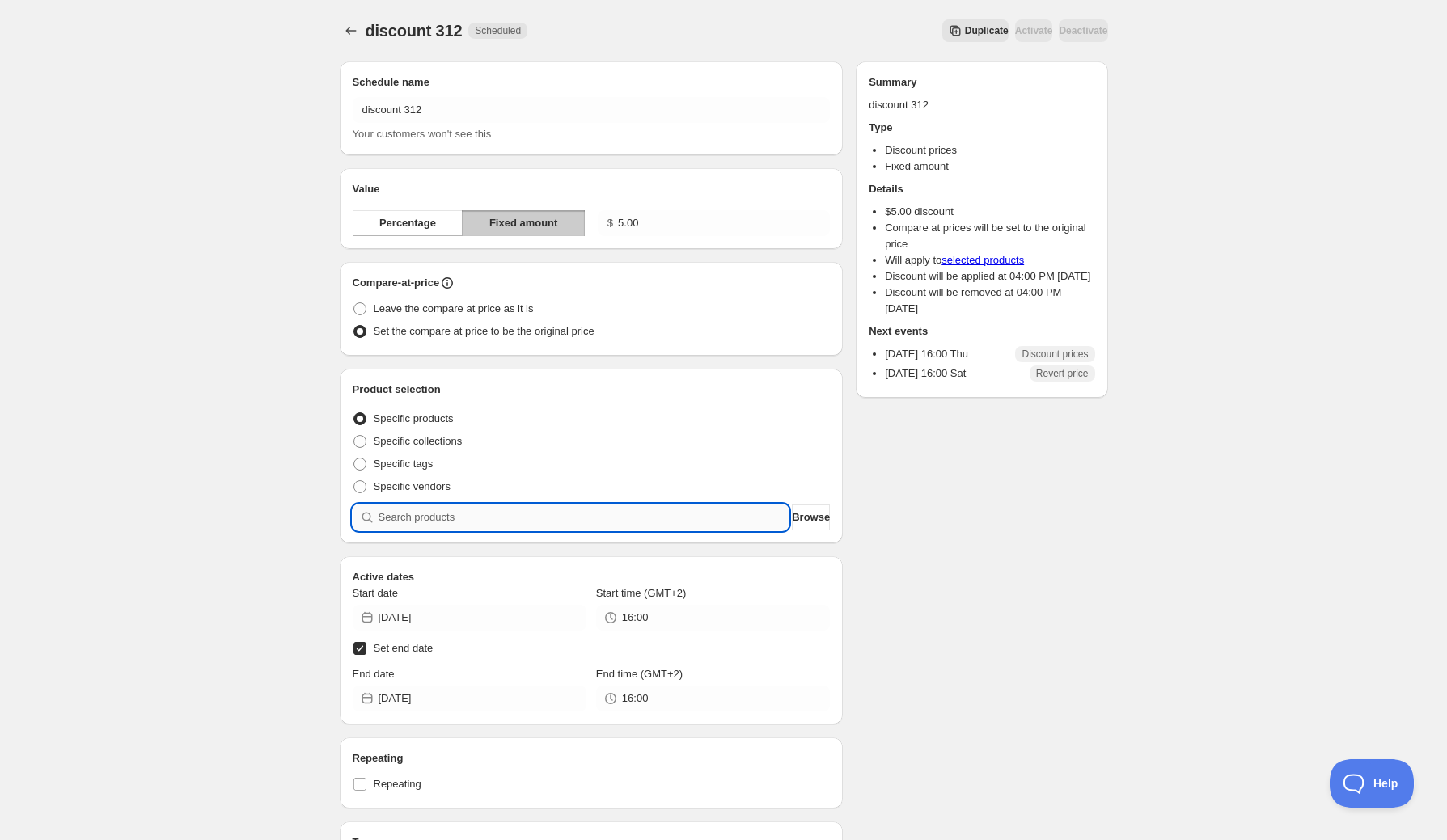
click at [592, 514] on input "search" at bounding box center [584, 517] width 411 height 26
type input "a"
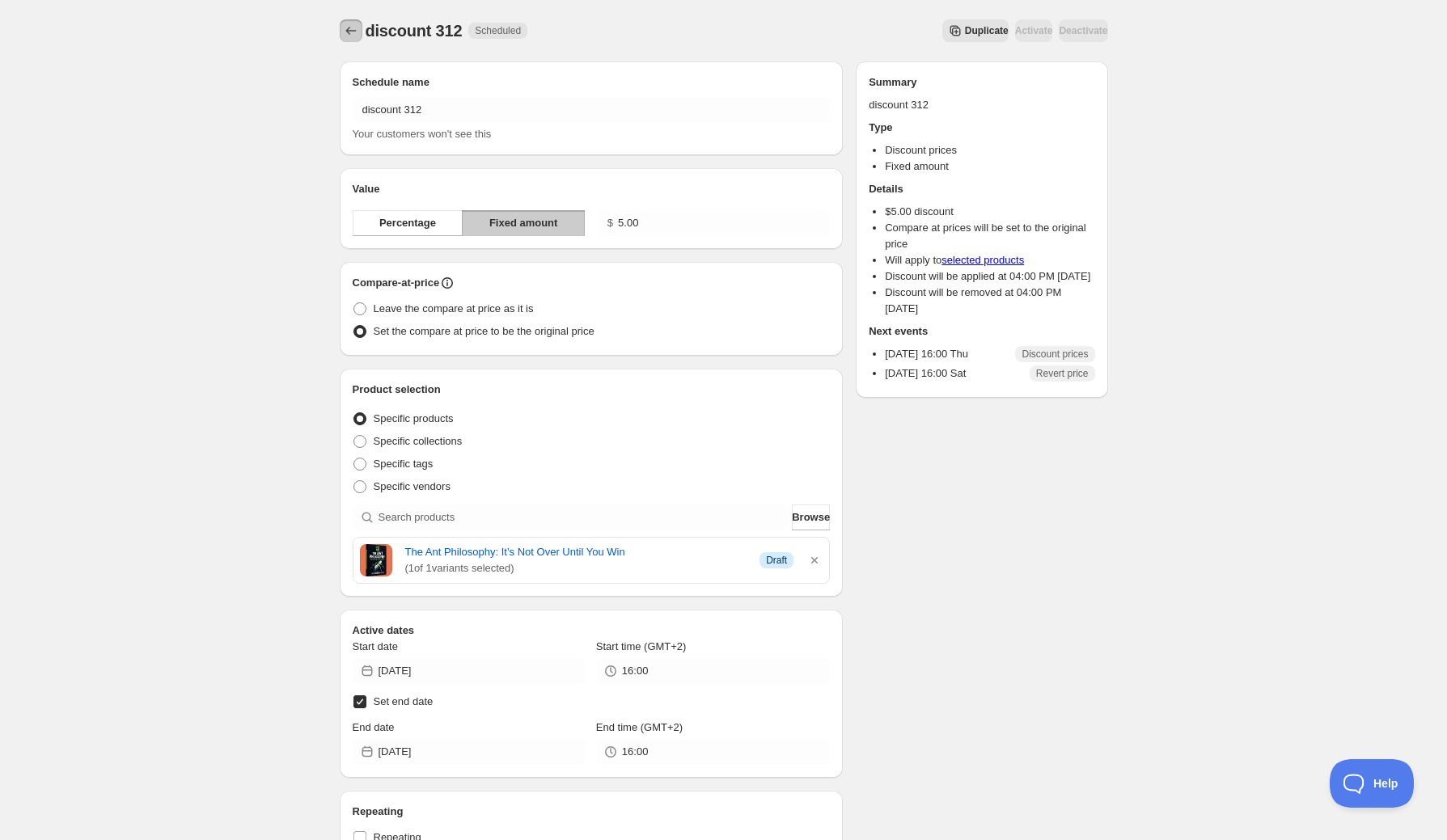
click at [352, 32] on icon "Schedules" at bounding box center [350, 30] width 16 height 16
